Goal: Find specific page/section: Find specific page/section

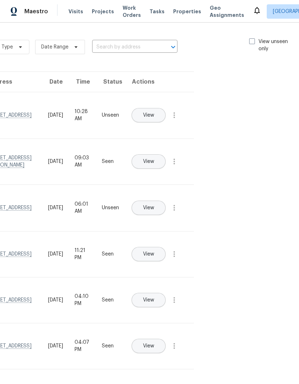
scroll to position [0, 82]
click at [253, 39] on span at bounding box center [254, 41] width 6 height 6
click at [253, 39] on input "View unseen only" at bounding box center [253, 40] width 5 height 5
checkbox input "true"
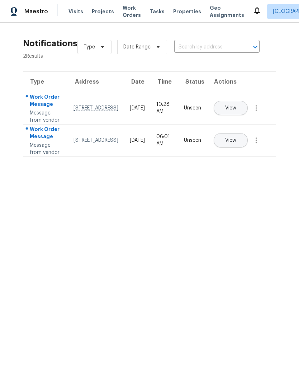
scroll to position [0, 0]
click at [260, 112] on icon "button" at bounding box center [256, 108] width 9 height 9
click at [234, 122] on div "Mark Seen" at bounding box center [215, 123] width 56 height 7
click at [265, 148] on button "button" at bounding box center [256, 139] width 17 height 17
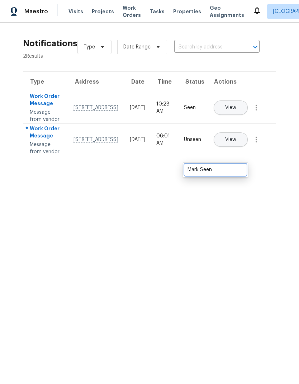
click at [236, 169] on div "Mark Seen" at bounding box center [215, 169] width 56 height 7
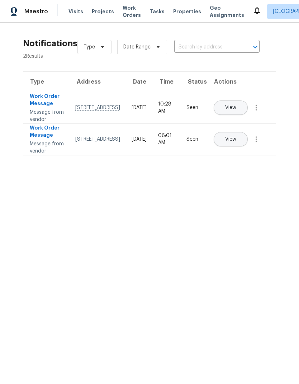
click at [152, 11] on span "Tasks" at bounding box center [156, 11] width 15 height 5
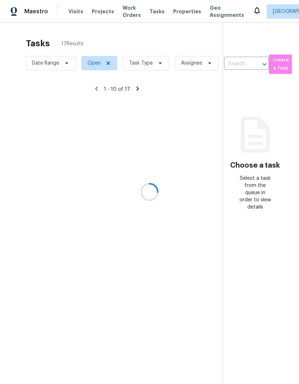
click at [148, 64] on div at bounding box center [149, 192] width 299 height 384
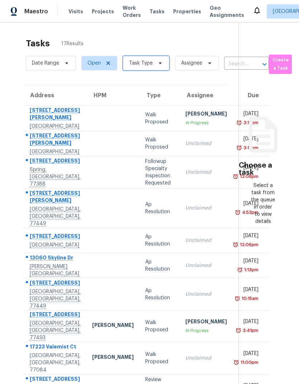
click at [153, 65] on span "Task Type" at bounding box center [146, 63] width 46 height 14
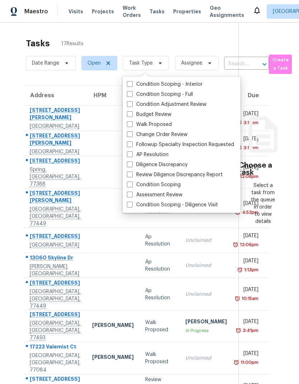
click at [132, 114] on span at bounding box center [130, 114] width 6 height 6
click at [132, 114] on input "Budget Review" at bounding box center [129, 113] width 5 height 5
checkbox input "true"
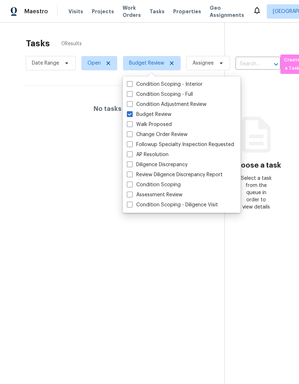
click at [187, 37] on div "Tasks 0 Results" at bounding box center [125, 43] width 199 height 19
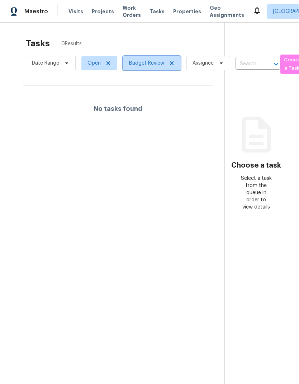
click at [173, 62] on icon at bounding box center [172, 63] width 6 height 6
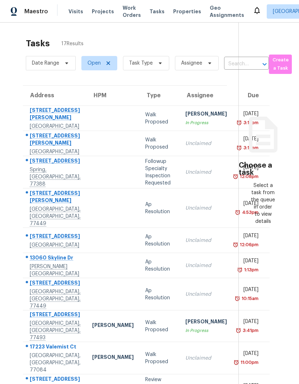
click at [74, 11] on span "Visits" at bounding box center [75, 11] width 15 height 7
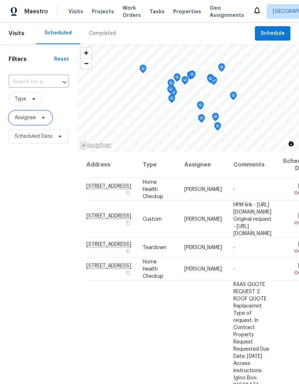
click at [33, 123] on span "Assignee" at bounding box center [31, 117] width 44 height 14
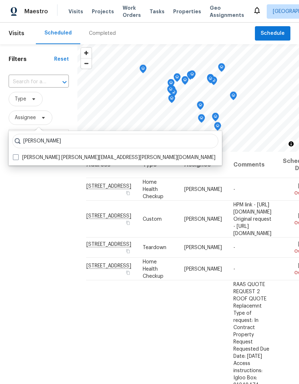
type input "Navid ranjbar"
click at [18, 158] on span at bounding box center [16, 157] width 6 height 6
click at [18, 158] on input "Navid Ranjbar navid.ranjbar@opendoor.com" at bounding box center [15, 156] width 5 height 5
checkbox input "true"
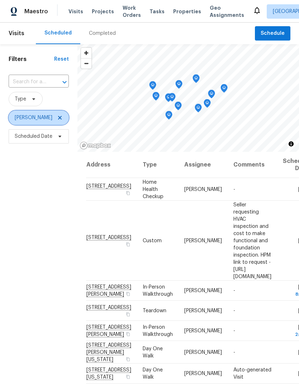
click at [57, 117] on icon at bounding box center [60, 118] width 6 height 6
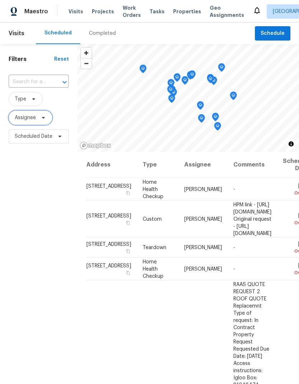
click at [30, 121] on span "Assignee" at bounding box center [25, 117] width 21 height 7
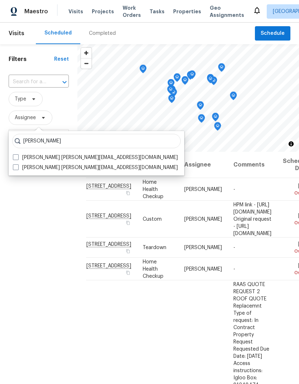
type input "Maria zak"
click at [16, 166] on span at bounding box center [16, 167] width 6 height 6
click at [16, 166] on input "Maria Zakharnitskaia maria.zakharnitskaia@opendoor.com" at bounding box center [15, 166] width 5 height 5
checkbox input "true"
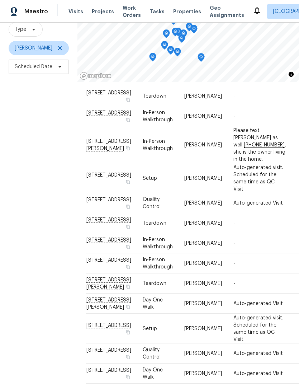
scroll to position [69, 0]
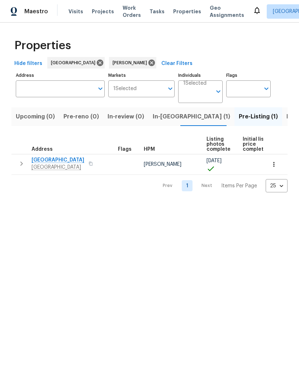
click at [56, 163] on span "[GEOGRAPHIC_DATA]" at bounding box center [58, 159] width 53 height 7
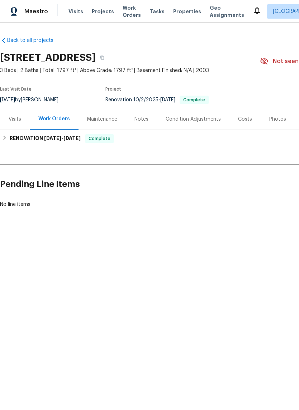
click at [279, 122] on div "Photos" at bounding box center [277, 119] width 17 height 7
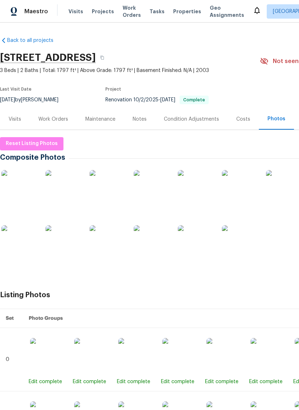
click at [209, 193] on img at bounding box center [196, 188] width 36 height 36
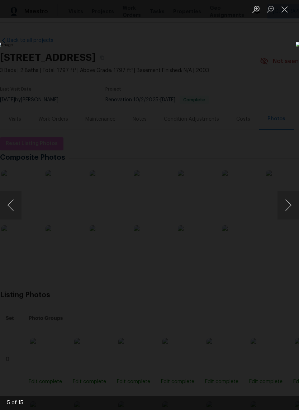
click at [287, 10] on button "Close lightbox" at bounding box center [284, 9] width 14 height 13
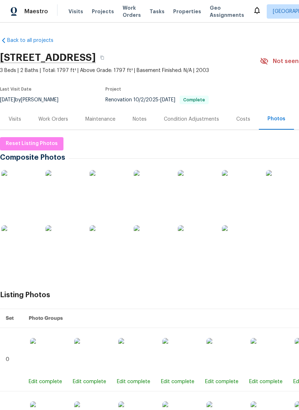
click at [288, 190] on img at bounding box center [284, 188] width 36 height 36
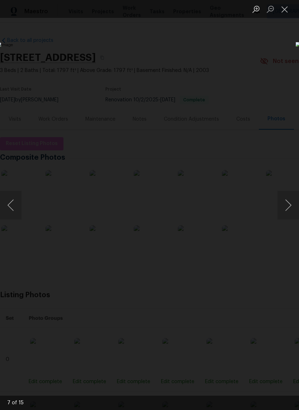
click at [288, 11] on button "Close lightbox" at bounding box center [284, 9] width 14 height 13
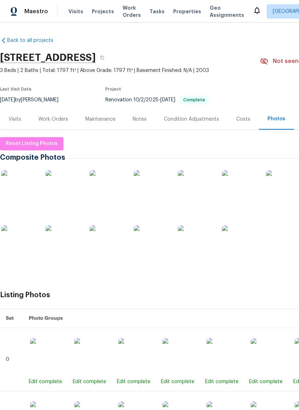
click at [163, 246] on img at bounding box center [152, 243] width 36 height 36
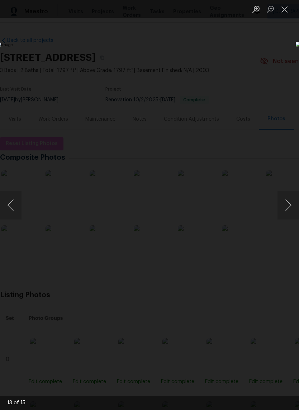
click at [276, 70] on div "Lightbox" at bounding box center [149, 205] width 299 height 410
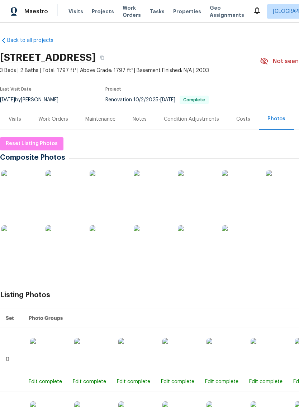
click at [203, 197] on img at bounding box center [196, 188] width 36 height 36
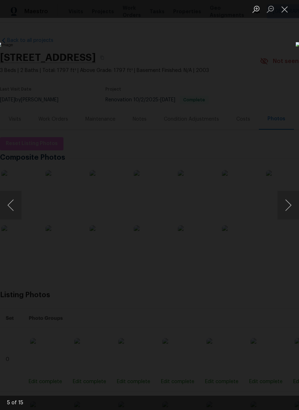
click at [287, 10] on button "Close lightbox" at bounding box center [284, 9] width 14 height 13
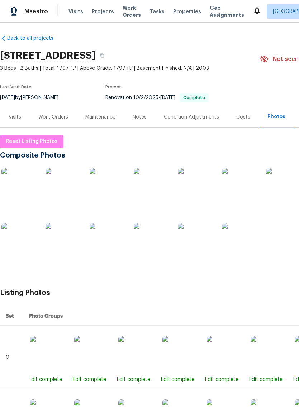
scroll to position [2, 0]
click at [109, 122] on div "Maintenance" at bounding box center [100, 116] width 47 height 21
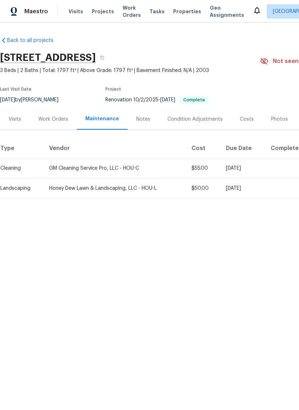
click at [139, 126] on div "Notes" at bounding box center [143, 119] width 31 height 21
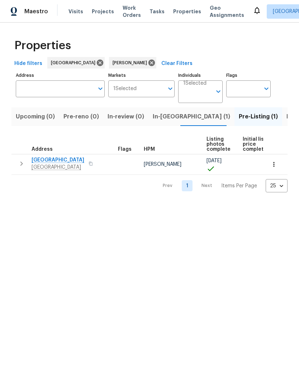
click at [172, 116] on span "In-reno (1)" at bounding box center [191, 116] width 77 height 10
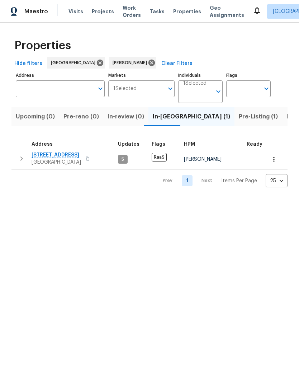
click at [51, 156] on span "1014 Bahia Vista Dr" at bounding box center [56, 154] width 49 height 7
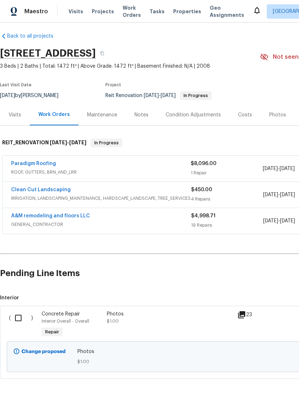
scroll to position [4, 0]
click at [144, 112] on div "Notes" at bounding box center [141, 114] width 14 height 7
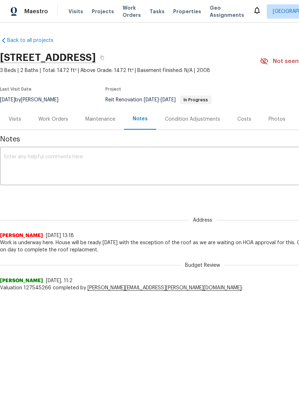
click at [113, 116] on div "Maintenance" at bounding box center [100, 119] width 30 height 7
